Goal: Task Accomplishment & Management: Use online tool/utility

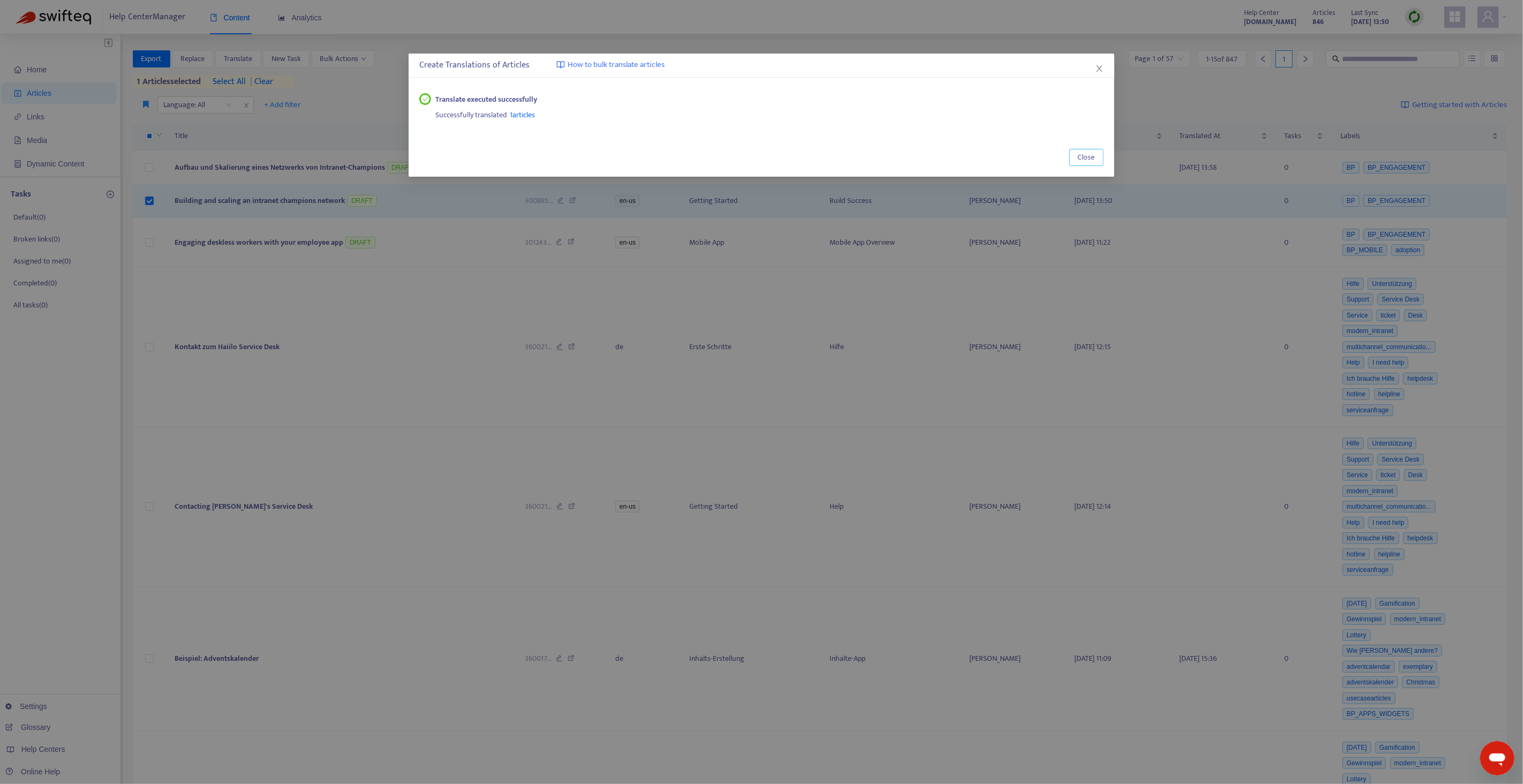
drag, startPoint x: 1085, startPoint y: 159, endPoint x: 1069, endPoint y: 160, distance: 16.0
click at [1085, 159] on span "Close" at bounding box center [1087, 157] width 17 height 12
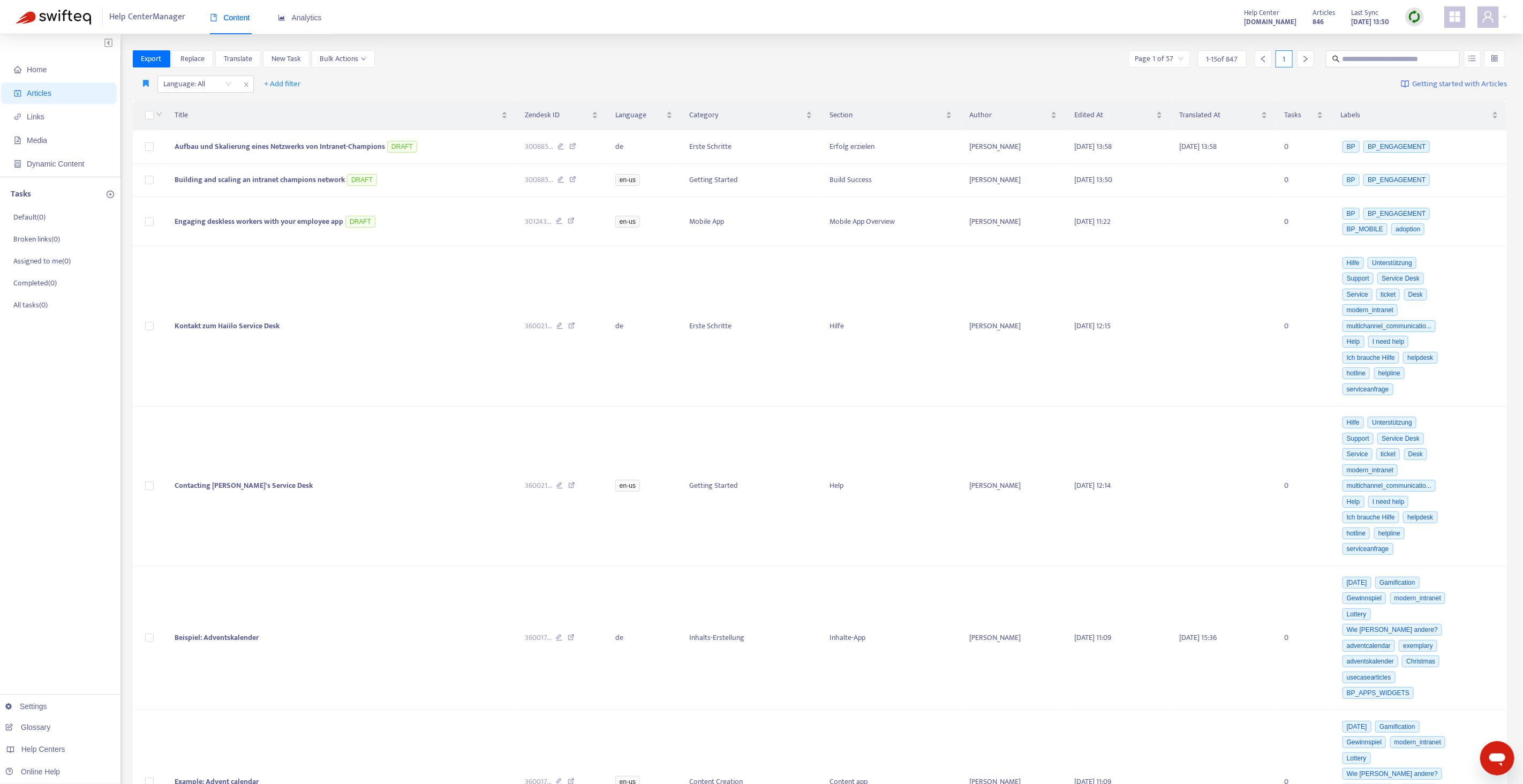
click at [490, 64] on div "Export Replace Translate New Task Bulk Actions Page 1 of 57 1 - 15 of 847 1" at bounding box center [820, 59] width 1375 height 17
click at [281, 82] on span "+ Add filter" at bounding box center [282, 84] width 37 height 13
click at [286, 205] on span "Draft" at bounding box center [298, 208] width 67 height 12
click at [333, 76] on div "Draft: All" at bounding box center [297, 84] width 80 height 16
click at [296, 141] on div "No" at bounding box center [358, 139] width 187 height 12
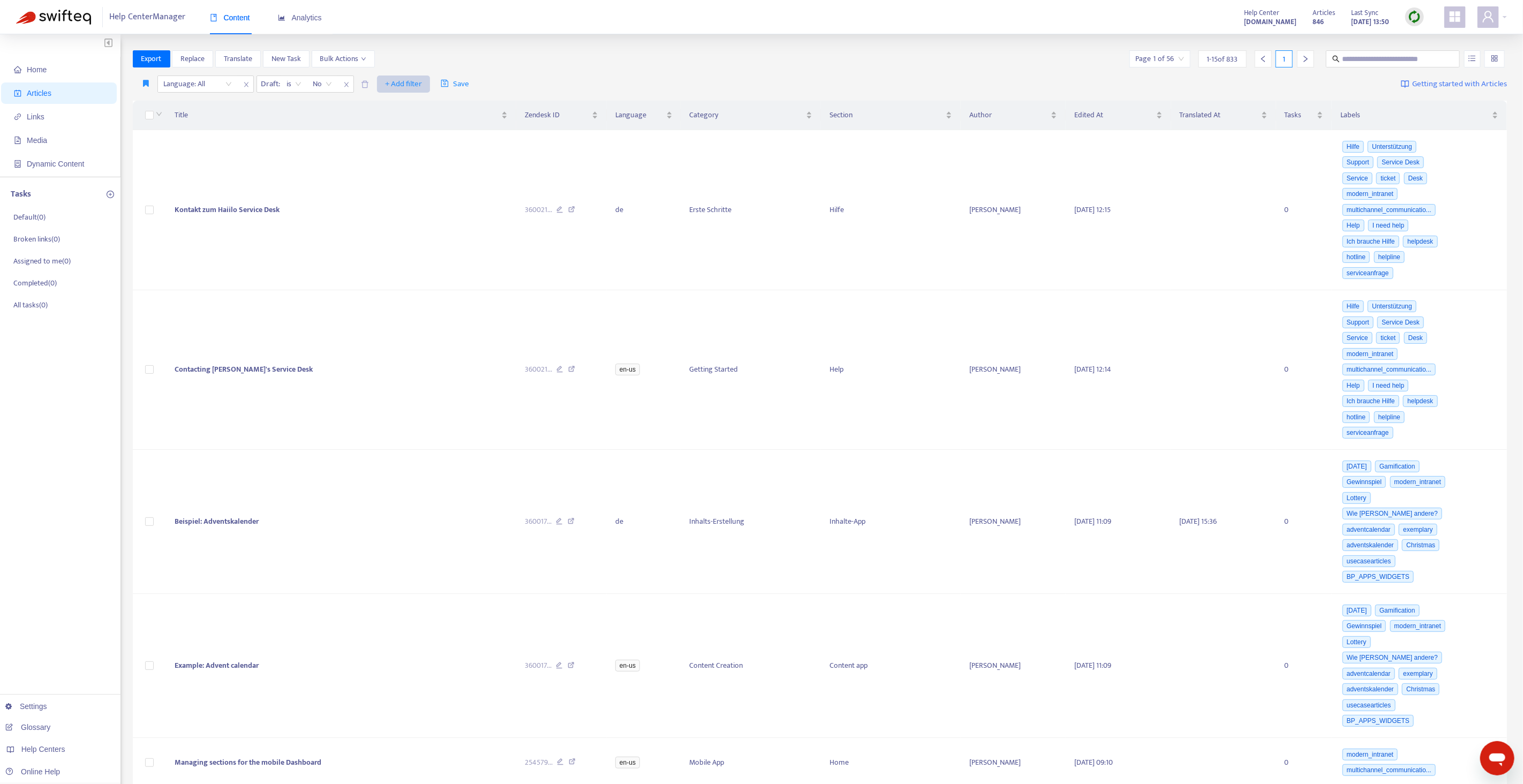
click at [411, 86] on span "+ Add filter" at bounding box center [403, 84] width 37 height 13
click at [410, 189] on span "Private" at bounding box center [419, 191] width 67 height 12
click at [406, 80] on input "search" at bounding box center [397, 84] width 68 height 16
click at [387, 139] on div "No" at bounding box center [458, 139] width 187 height 12
click at [492, 80] on span "+ Add filter" at bounding box center [510, 84] width 37 height 13
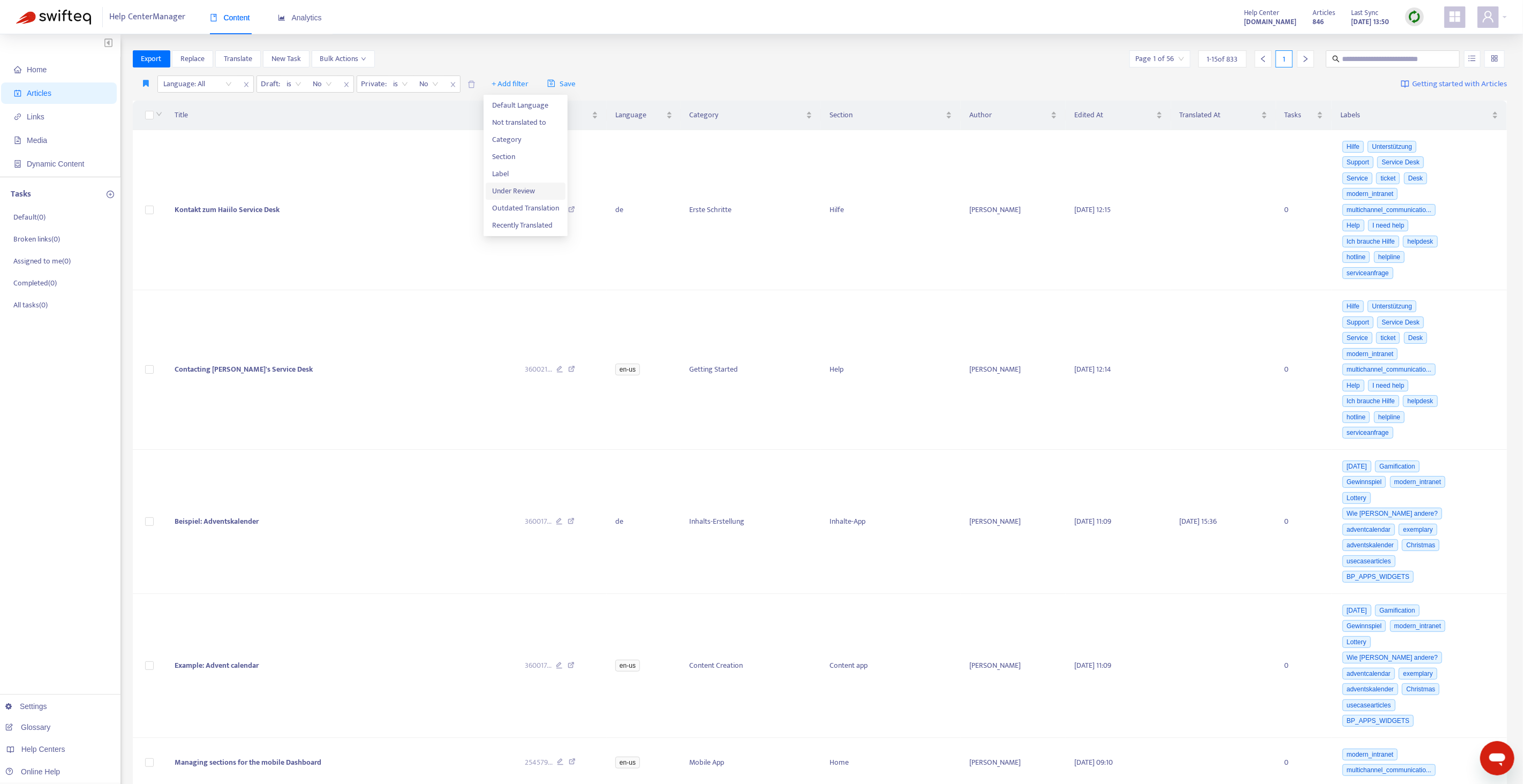
click at [508, 192] on span "Under Review" at bounding box center [526, 191] width 67 height 12
click at [526, 83] on input "search" at bounding box center [504, 84] width 68 height 16
click at [499, 124] on div "No" at bounding box center [565, 122] width 187 height 12
click at [504, 62] on div "Export Replace Translate New Task Bulk Actions Page 1 of 56 1 - 15 of 833 1" at bounding box center [820, 59] width 1375 height 17
click at [157, 60] on span "Export" at bounding box center [151, 58] width 20 height 12
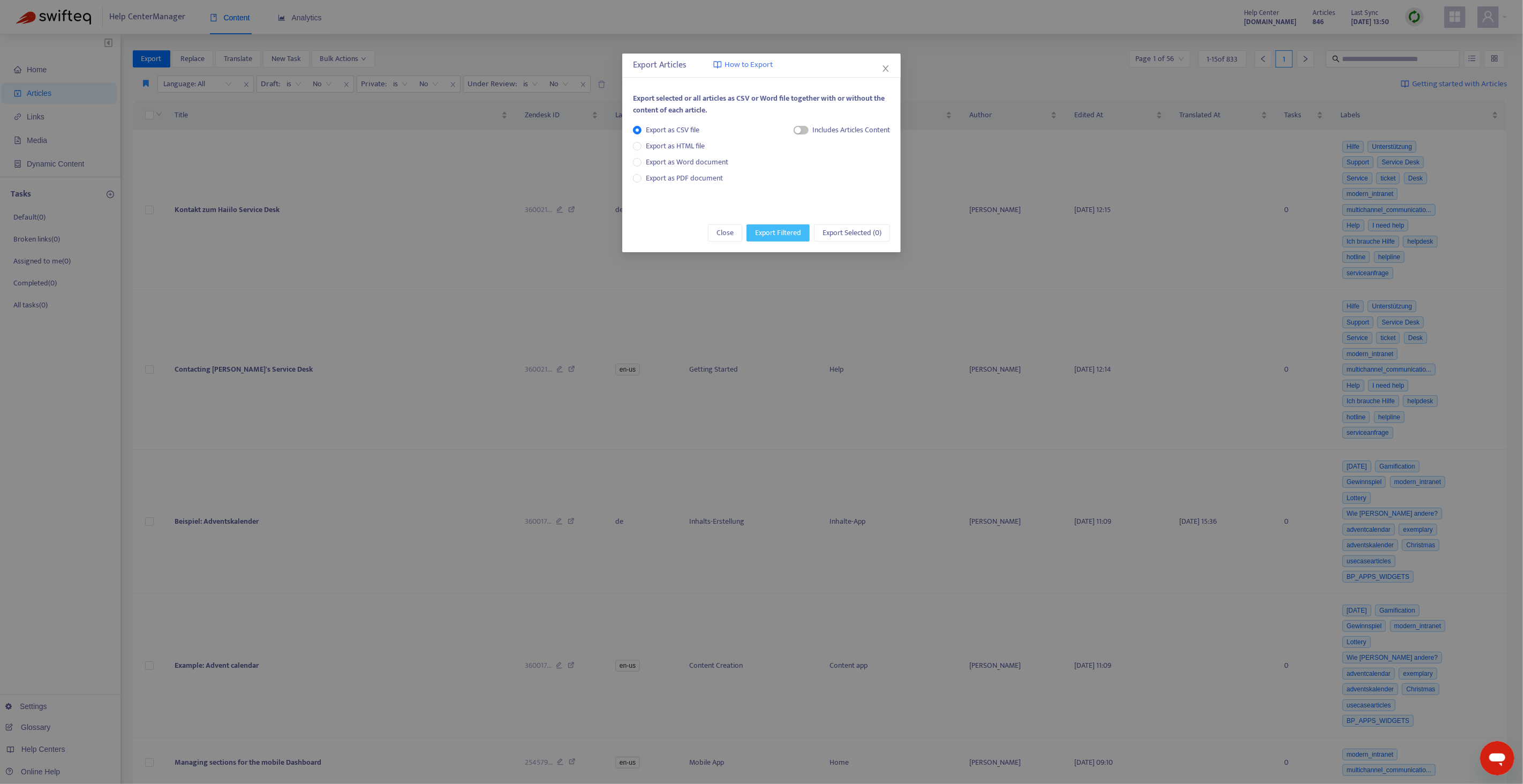
click at [780, 232] on span "Export Filtered" at bounding box center [778, 232] width 46 height 12
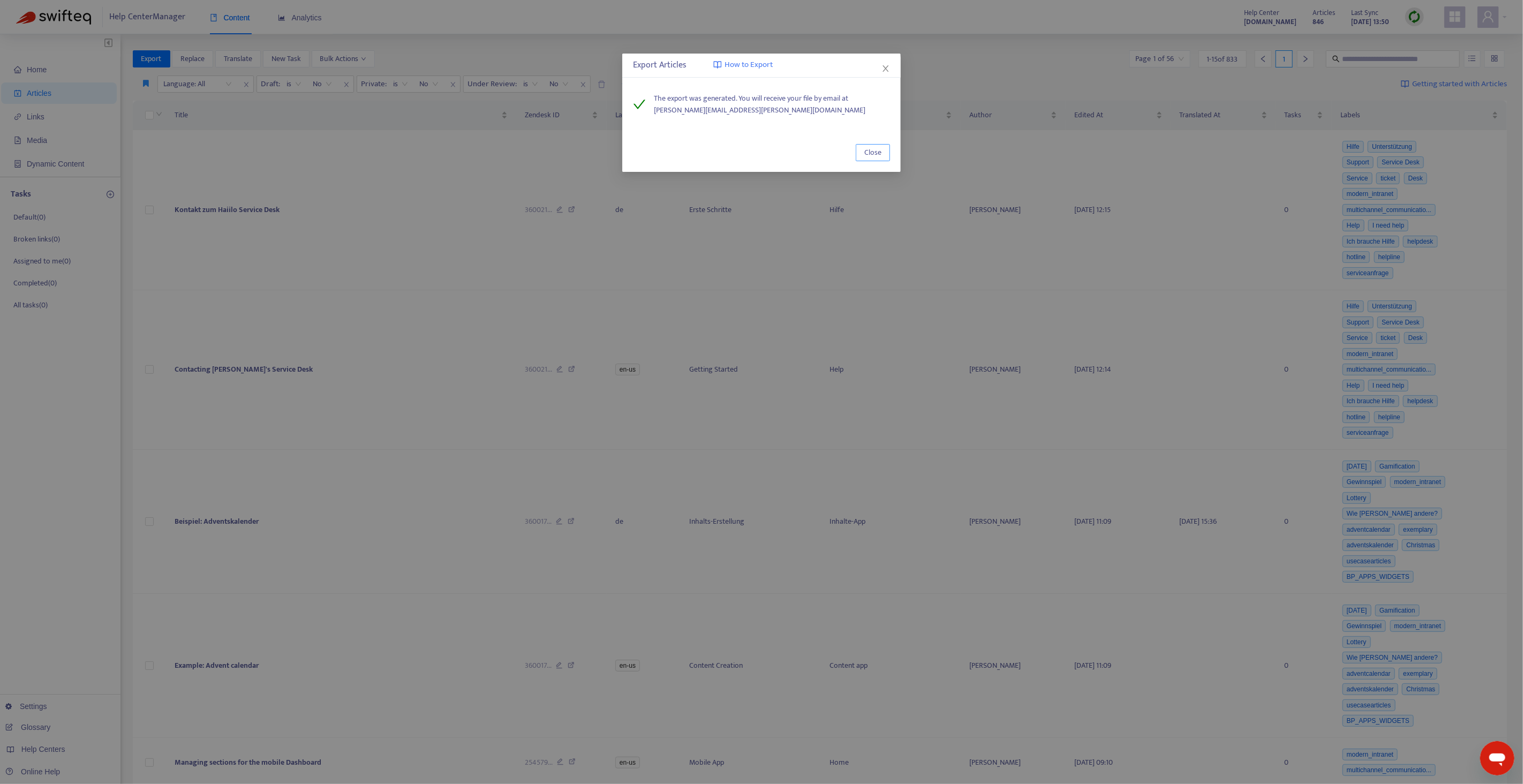
click at [864, 154] on span "Close" at bounding box center [872, 153] width 17 height 12
